Goal: Task Accomplishment & Management: Manage account settings

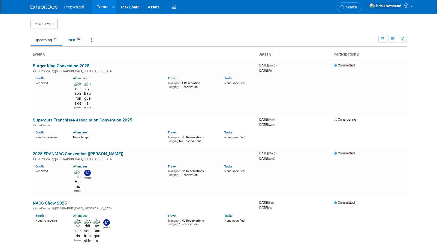
click at [195, 37] on ul "Upcoming 11 Past 37 All Events 48 Past and Upcoming Grouped Annually Events gro…" at bounding box center [205, 40] width 348 height 12
click at [45, 23] on button "Add Event" at bounding box center [44, 24] width 27 height 10
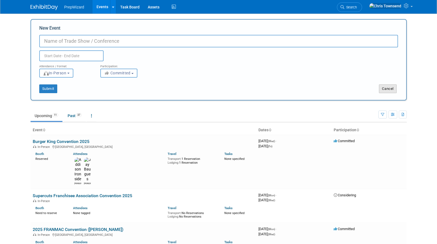
click at [388, 86] on button "Cancel" at bounding box center [388, 89] width 18 height 9
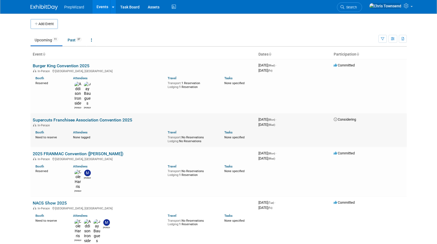
click at [66, 118] on link "Supercuts Franchisee Association Convention 2025" at bounding box center [83, 120] width 100 height 5
